Goal: Information Seeking & Learning: Learn about a topic

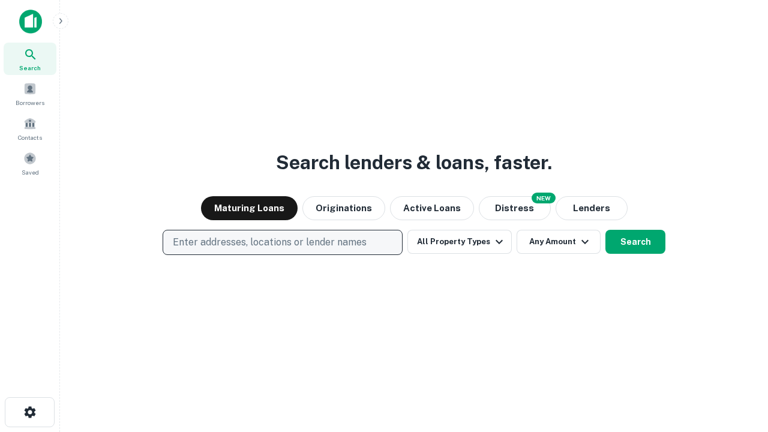
click at [282, 243] on p "Enter addresses, locations or lender names" at bounding box center [270, 242] width 194 height 14
type input "**********"
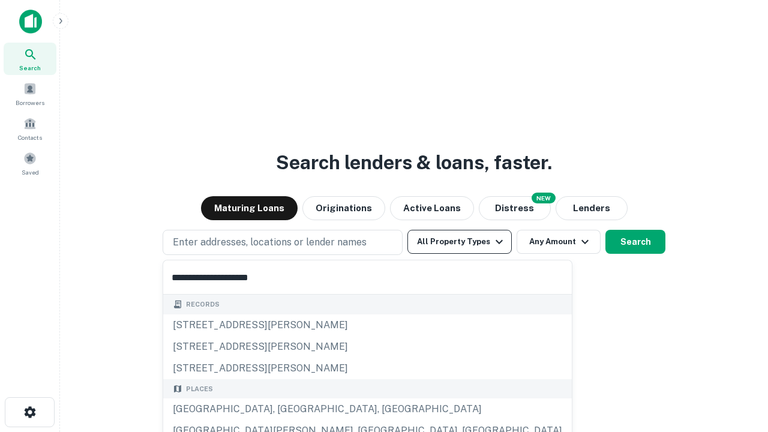
click at [287, 409] on div "[GEOGRAPHIC_DATA], [GEOGRAPHIC_DATA], [GEOGRAPHIC_DATA]" at bounding box center [367, 410] width 409 height 22
click at [460, 242] on button "All Property Types" at bounding box center [460, 242] width 104 height 24
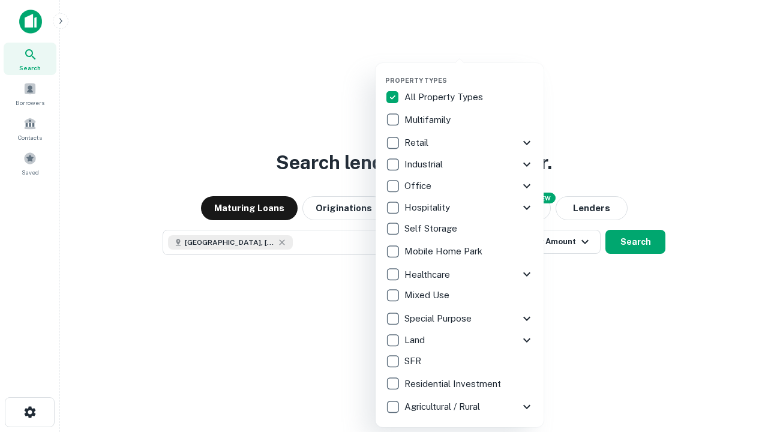
click at [469, 73] on button "button" at bounding box center [469, 73] width 168 height 1
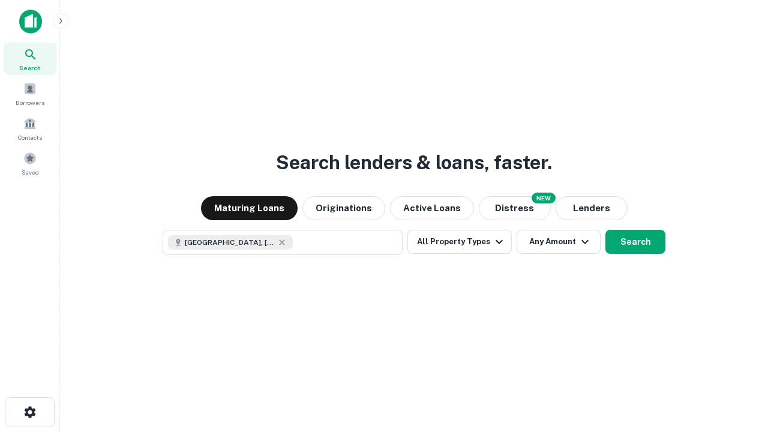
scroll to position [19, 0]
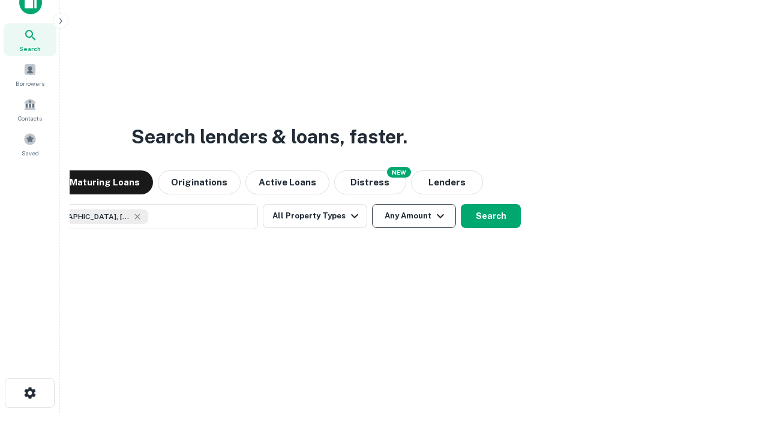
click at [372, 204] on button "Any Amount" at bounding box center [414, 216] width 84 height 24
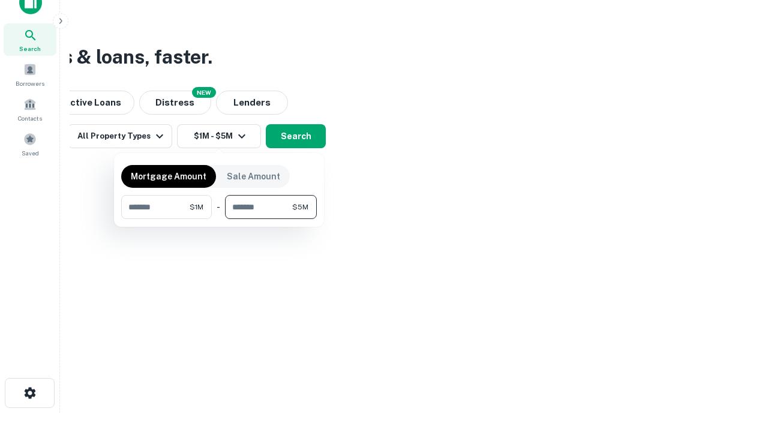
type input "*******"
click at [219, 219] on button "button" at bounding box center [219, 219] width 196 height 1
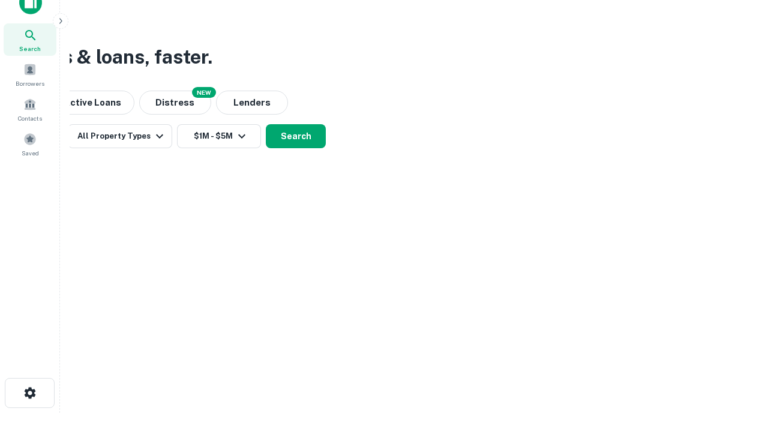
scroll to position [19, 0]
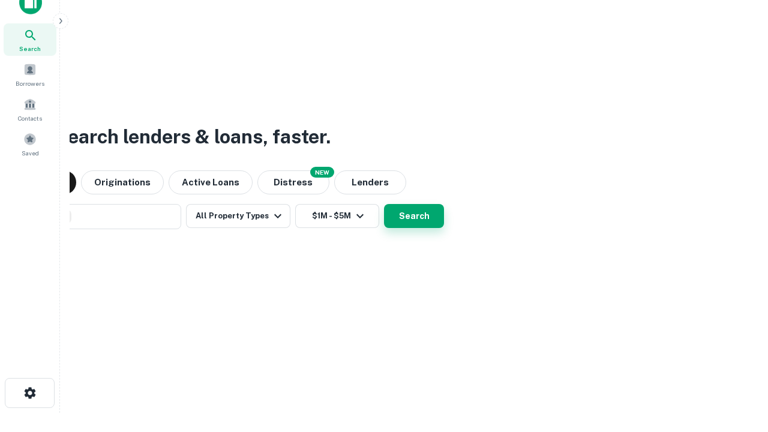
click at [384, 204] on button "Search" at bounding box center [414, 216] width 60 height 24
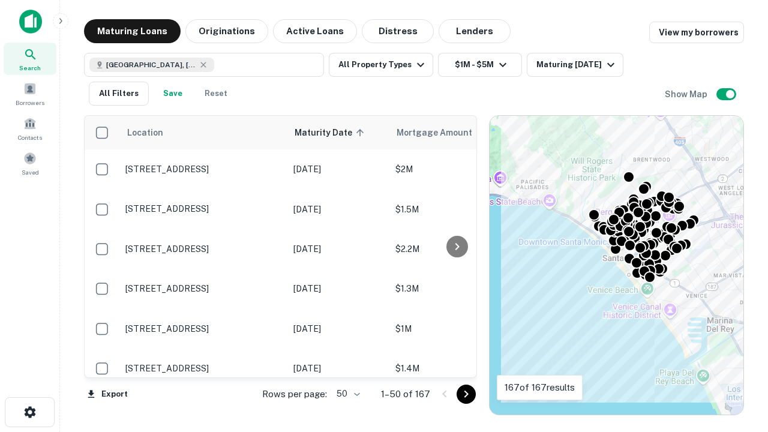
click at [346, 394] on body "Search Borrowers Contacts Saved Maturing Loans Originations Active Loans Distre…" at bounding box center [384, 216] width 768 height 432
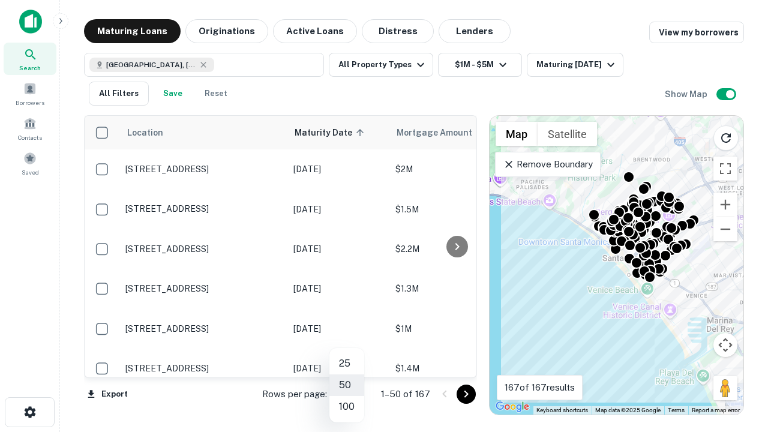
click at [347, 364] on li "25" at bounding box center [347, 364] width 35 height 22
